Goal: Obtain resource: Download file/media

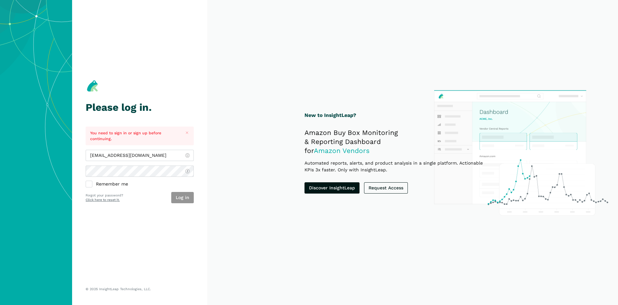
type input "[EMAIL_ADDRESS][DOMAIN_NAME]"
click at [183, 196] on button "Log in" at bounding box center [182, 197] width 23 height 11
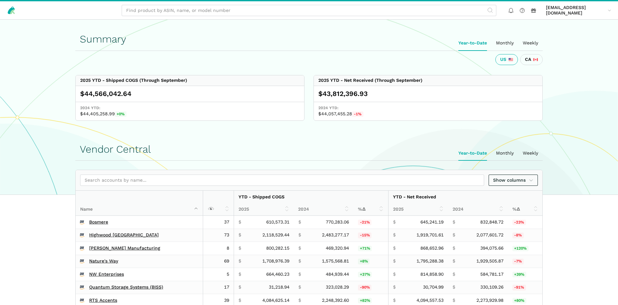
scroll to position [262, 0]
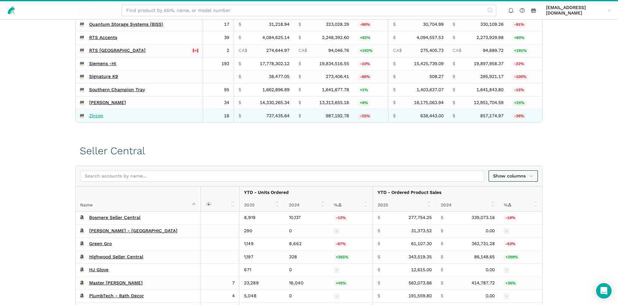
click at [95, 117] on link "Zircon" at bounding box center [96, 116] width 14 height 6
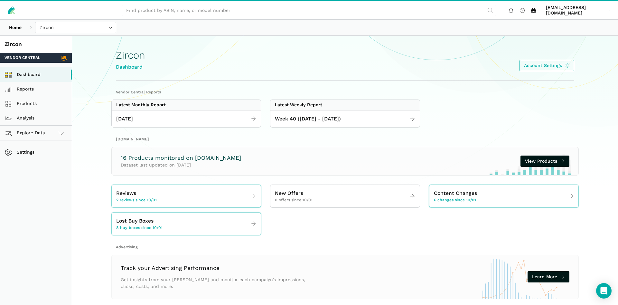
click at [343, 125] on div "Week 40 ([DATE] - [DATE])" at bounding box center [344, 118] width 149 height 17
click at [341, 120] on span "Week 40 ([DATE] - [DATE])" at bounding box center [308, 119] width 66 height 8
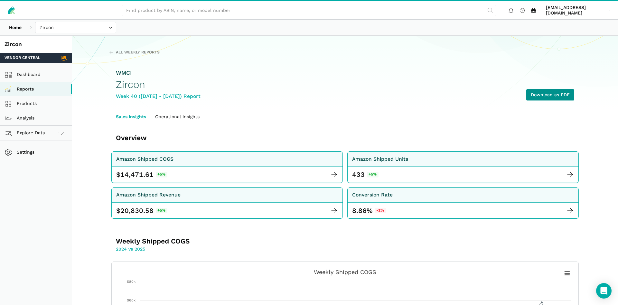
click at [567, 98] on link "Download as PDF" at bounding box center [550, 94] width 48 height 11
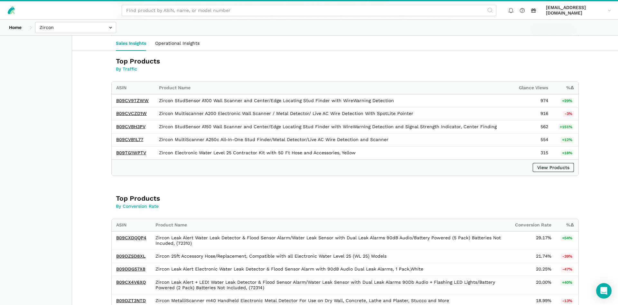
scroll to position [431, 0]
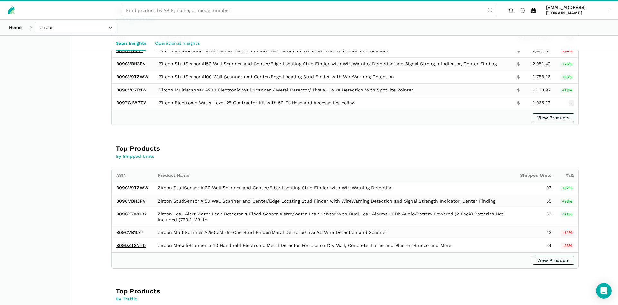
click at [180, 39] on link "Operational Insights" at bounding box center [177, 43] width 53 height 15
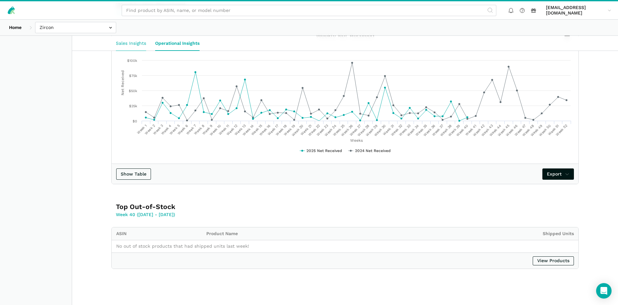
click at [133, 40] on link "Sales Insights" at bounding box center [130, 43] width 39 height 15
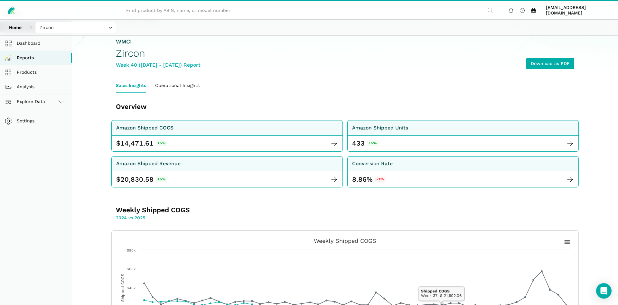
scroll to position [6, 0]
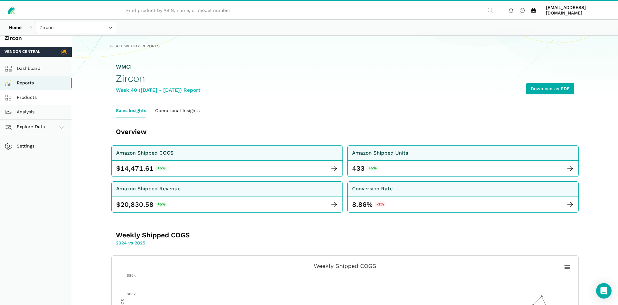
click at [29, 96] on link "Products" at bounding box center [36, 97] width 72 height 14
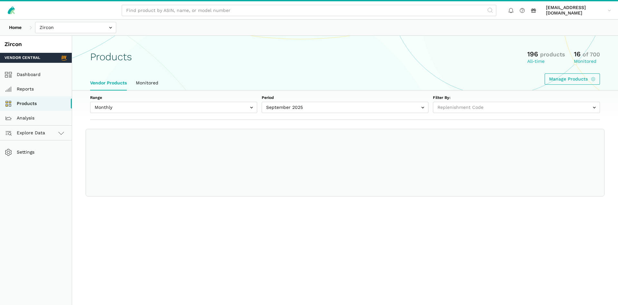
select select
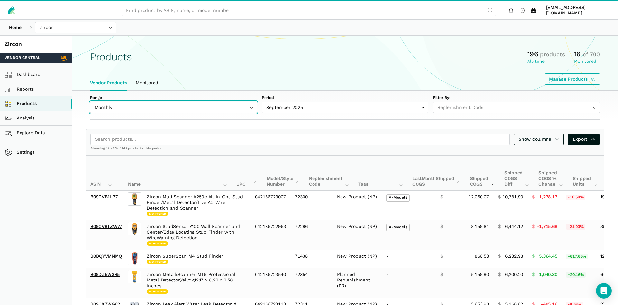
click at [104, 106] on input "text" at bounding box center [173, 107] width 167 height 11
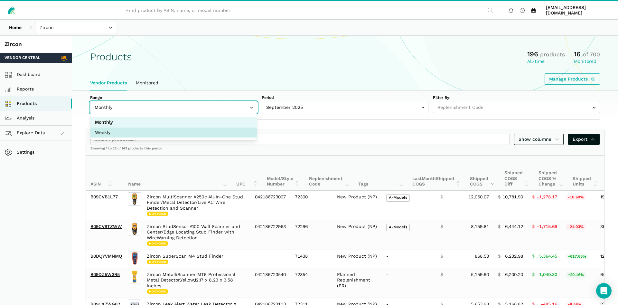
select select "Weekly"
select select "Weekly|2025-09-28"
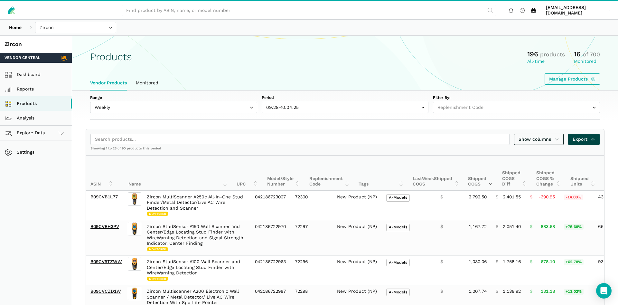
click at [584, 140] on span "Export" at bounding box center [583, 139] width 23 height 7
click at [45, 31] on input "text" at bounding box center [75, 27] width 81 height 11
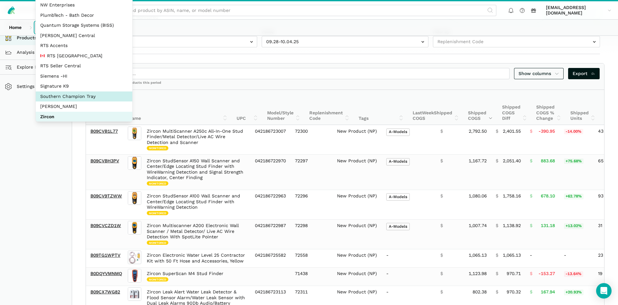
scroll to position [86, 0]
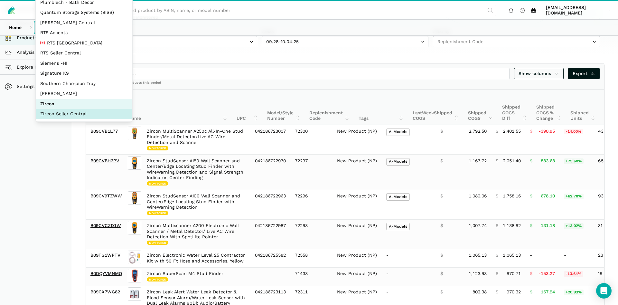
select select "sxXy7QUnd3DBseUermwZGXsL"
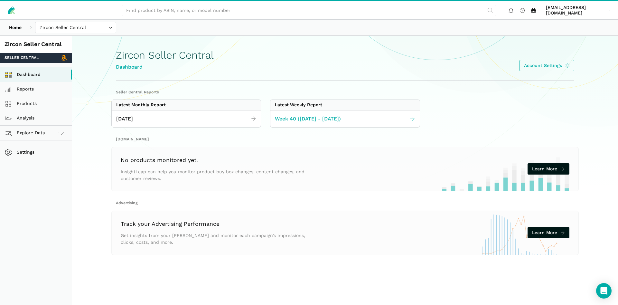
click at [348, 115] on link "Week 40 ([DATE] - [DATE])" at bounding box center [344, 119] width 149 height 13
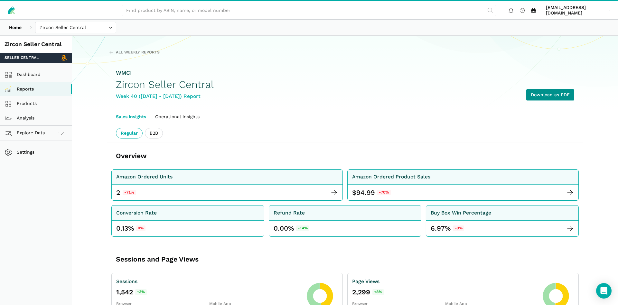
click at [537, 97] on link "Download as PDF" at bounding box center [550, 94] width 48 height 11
click at [89, 32] on input "text" at bounding box center [75, 27] width 81 height 11
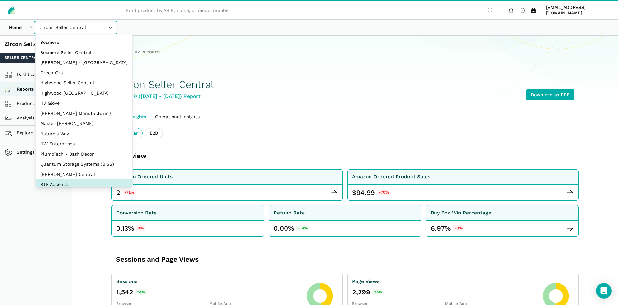
select select "DPHNLGULfjdmZCda3GrCfans"
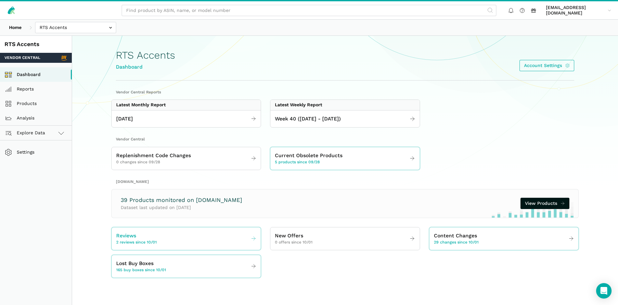
click at [150, 238] on div "Reviews 2 reviews since 10/01" at bounding box center [136, 239] width 41 height 14
